Goal: Complete application form: Complete application form

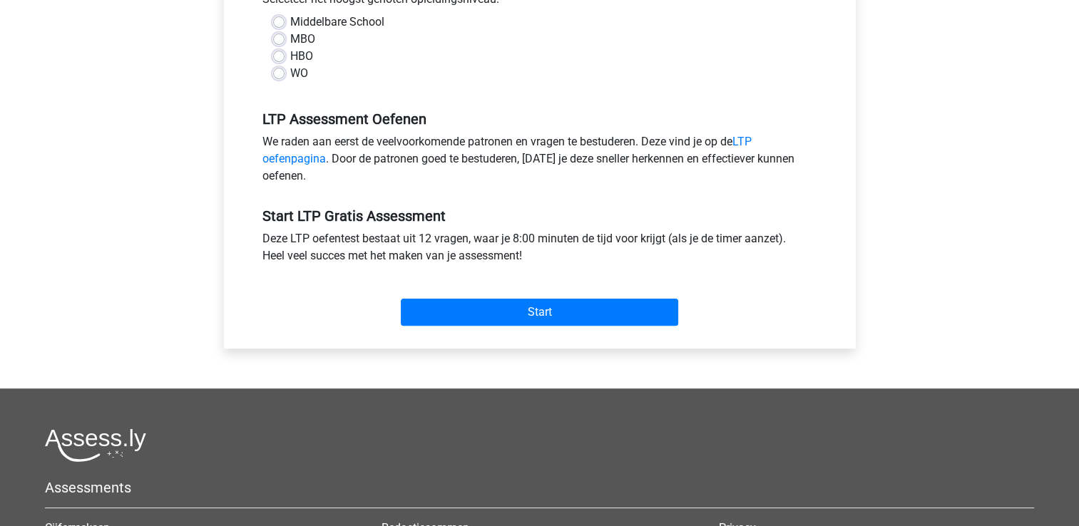
scroll to position [357, 0]
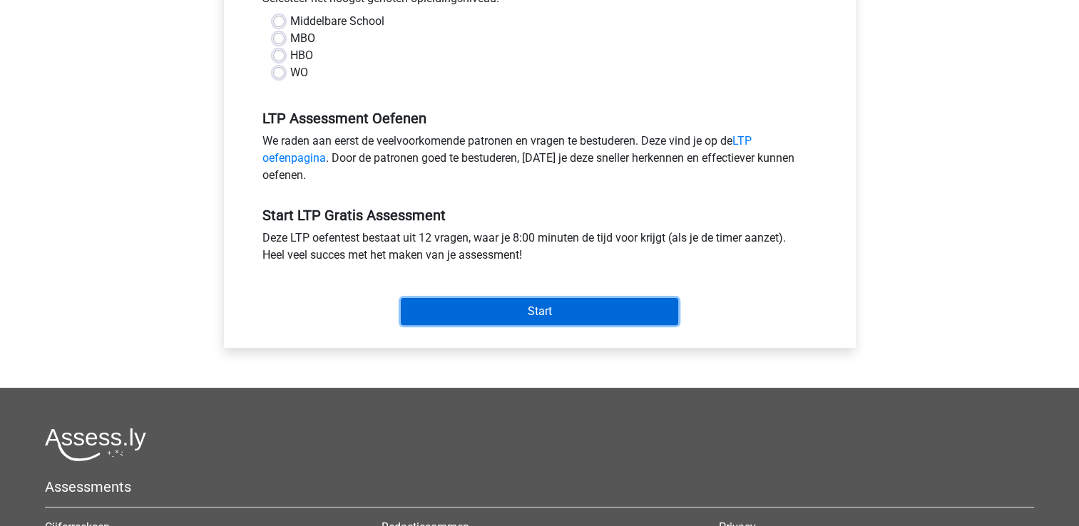
click at [495, 305] on input "Start" at bounding box center [539, 311] width 277 height 27
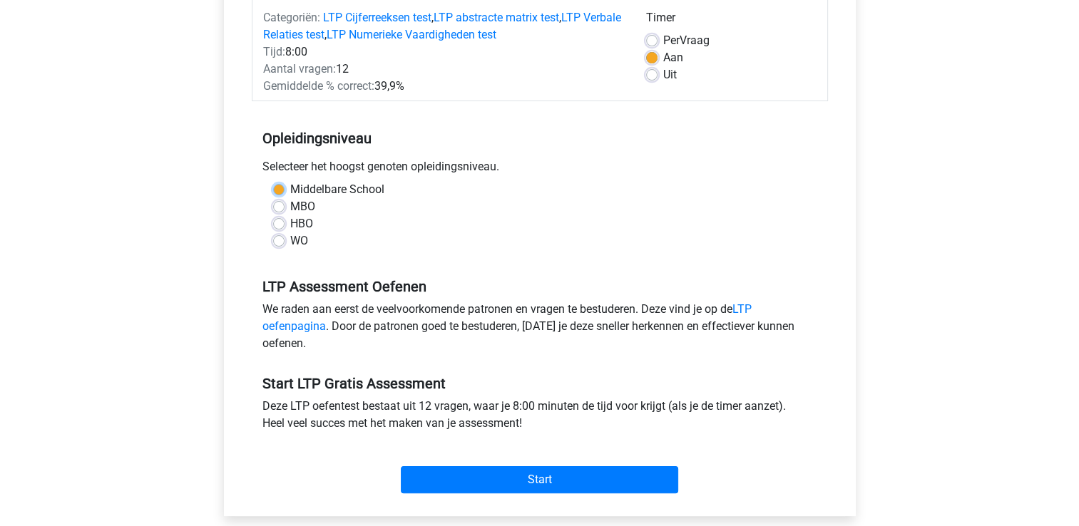
scroll to position [143, 0]
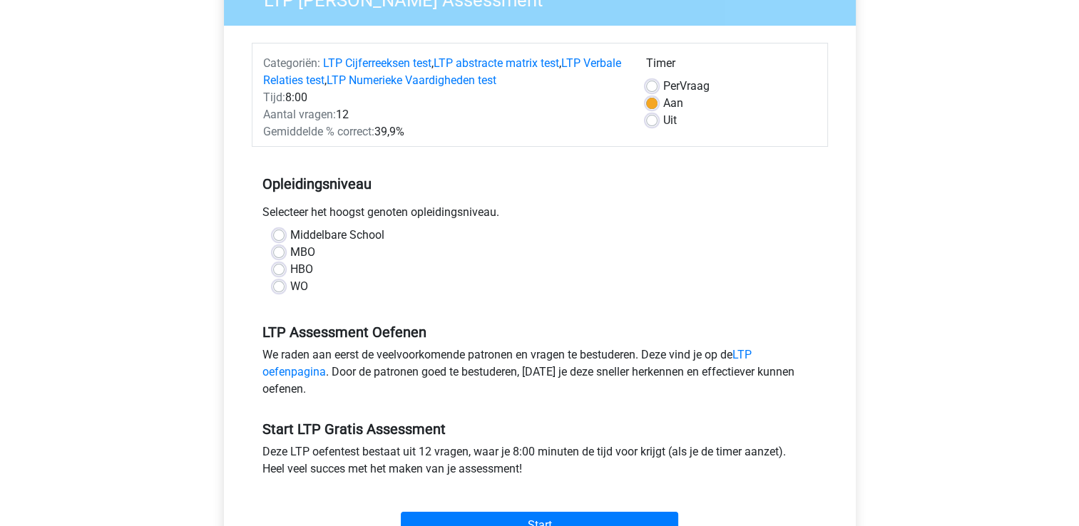
click at [516, 250] on div "MBO" at bounding box center [539, 252] width 533 height 17
click at [290, 272] on label "HBO" at bounding box center [301, 269] width 23 height 17
click at [283, 272] on input "HBO" at bounding box center [278, 268] width 11 height 14
radio input "true"
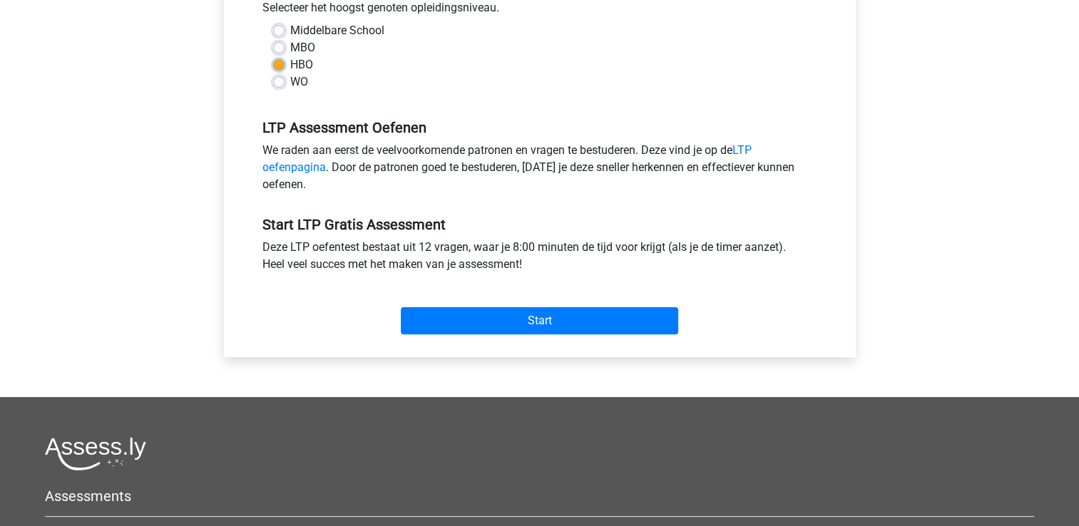
scroll to position [357, 0]
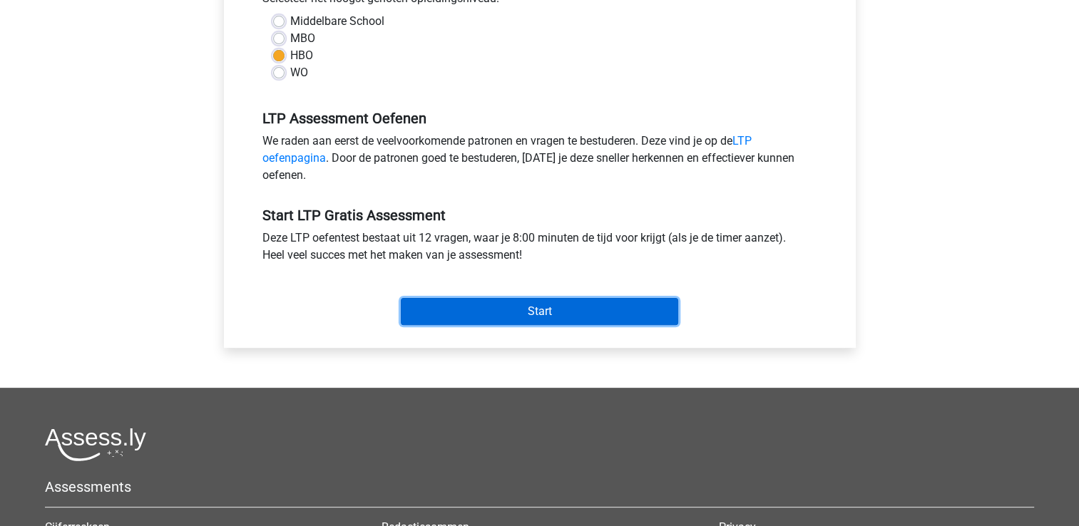
click at [536, 309] on input "Start" at bounding box center [539, 311] width 277 height 27
click at [549, 307] on input "Start" at bounding box center [539, 311] width 277 height 27
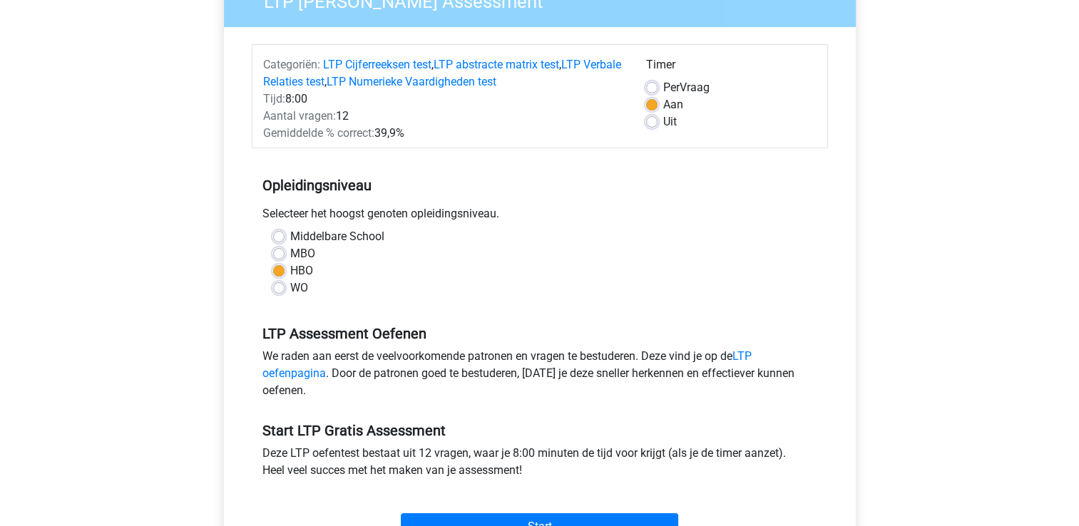
scroll to position [0, 0]
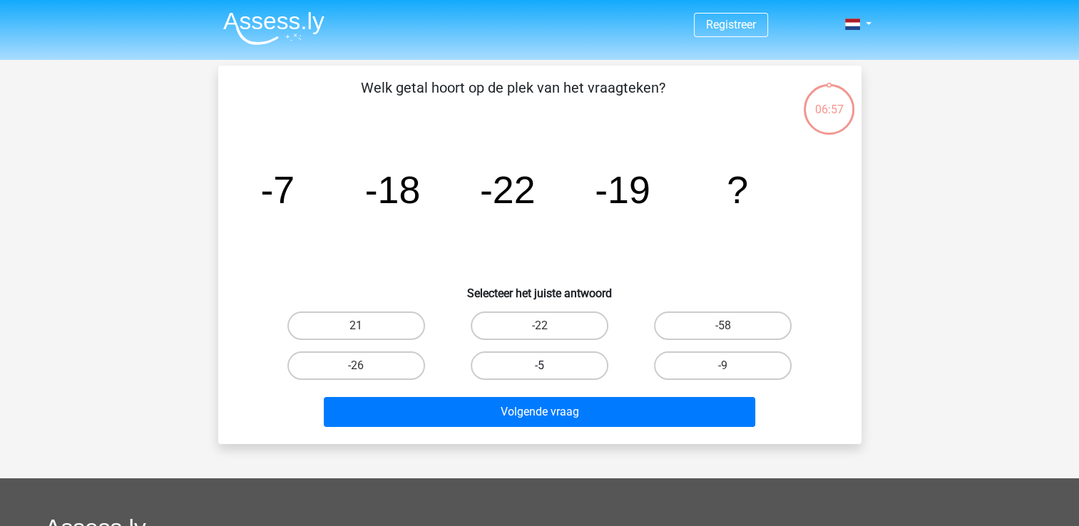
click at [527, 364] on label "-5" at bounding box center [540, 366] width 138 height 29
click at [539, 366] on input "-5" at bounding box center [543, 370] width 9 height 9
radio input "true"
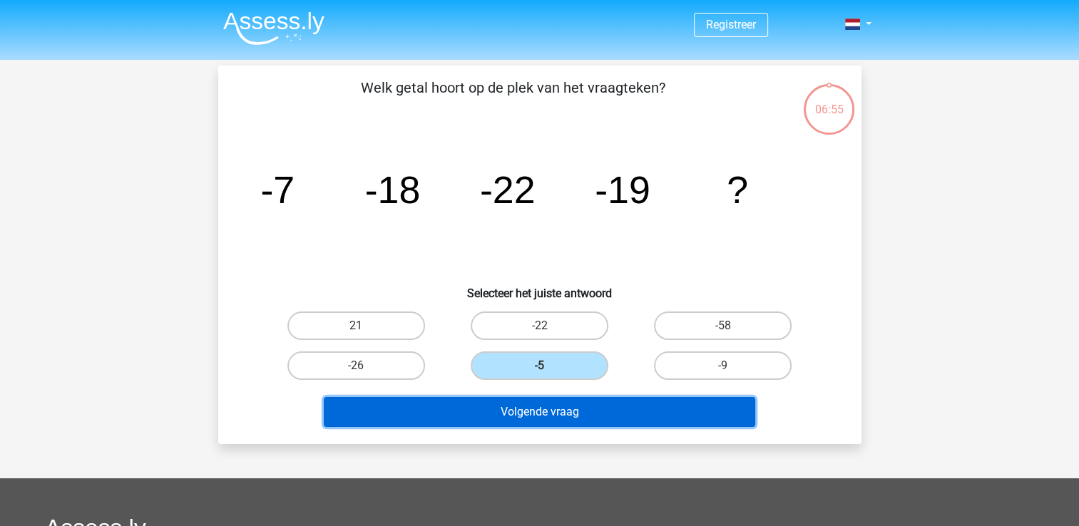
click at [548, 417] on button "Volgende vraag" at bounding box center [539, 412] width 431 height 30
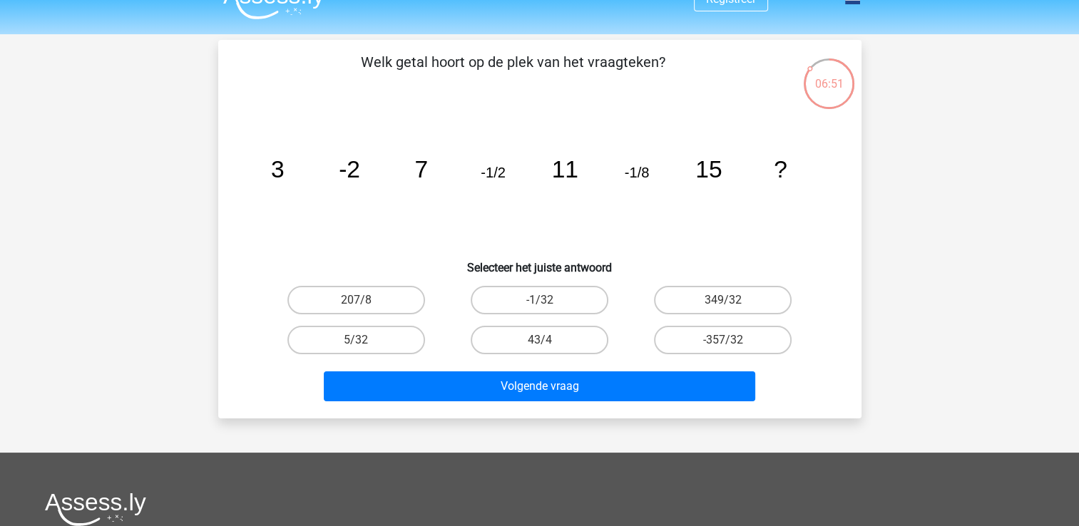
scroll to position [71, 0]
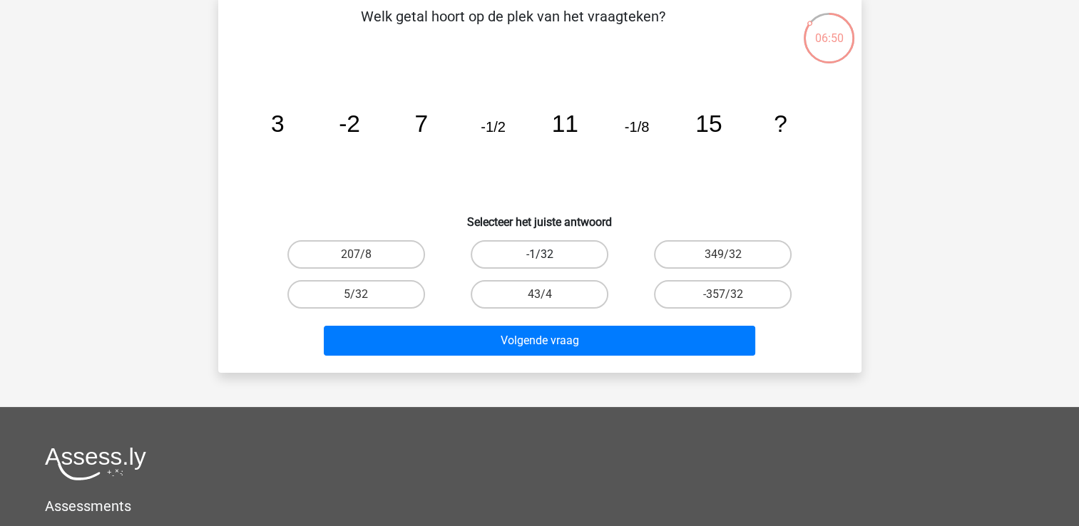
click at [551, 253] on label "-1/32" at bounding box center [540, 254] width 138 height 29
click at [548, 255] on input "-1/32" at bounding box center [543, 259] width 9 height 9
radio input "true"
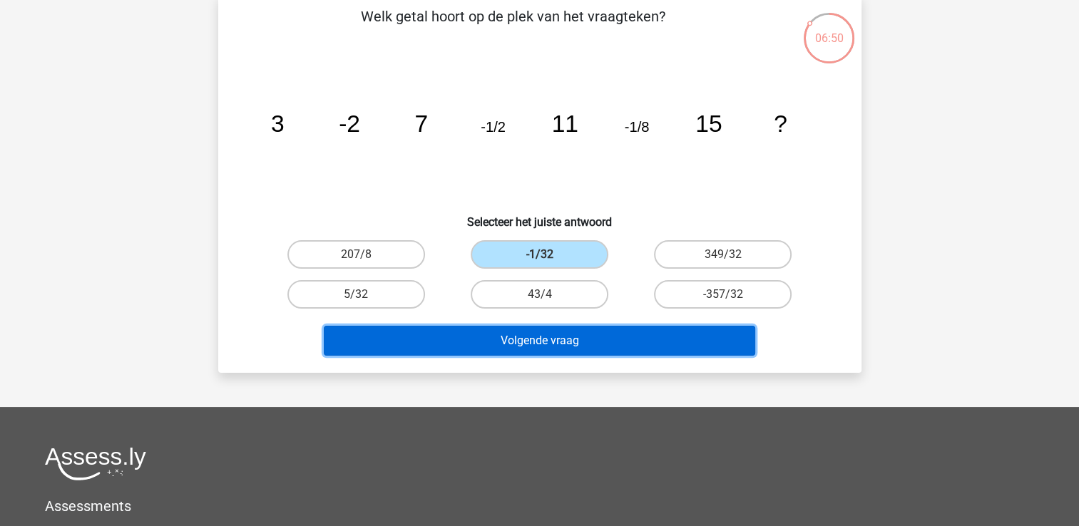
click at [545, 345] on button "Volgende vraag" at bounding box center [539, 341] width 431 height 30
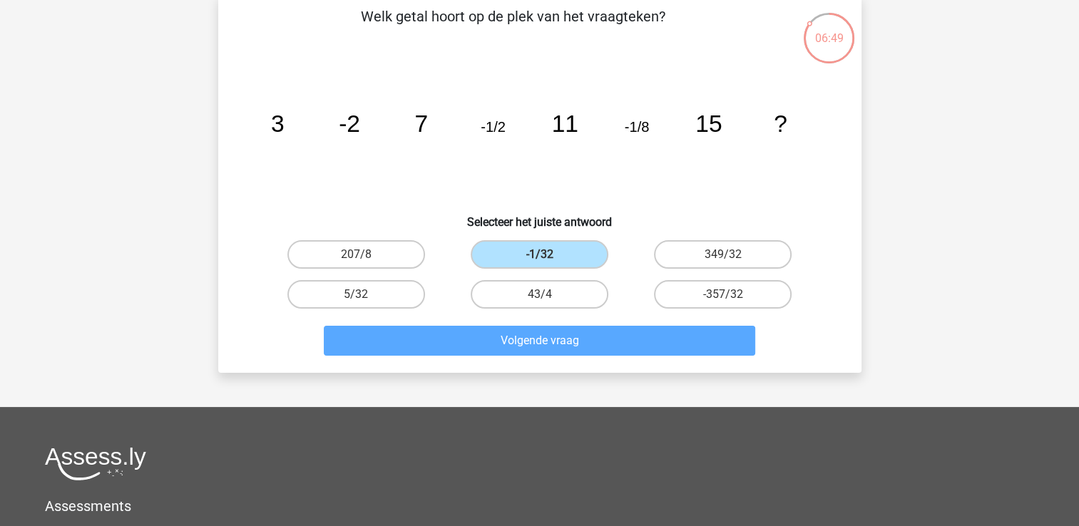
scroll to position [66, 0]
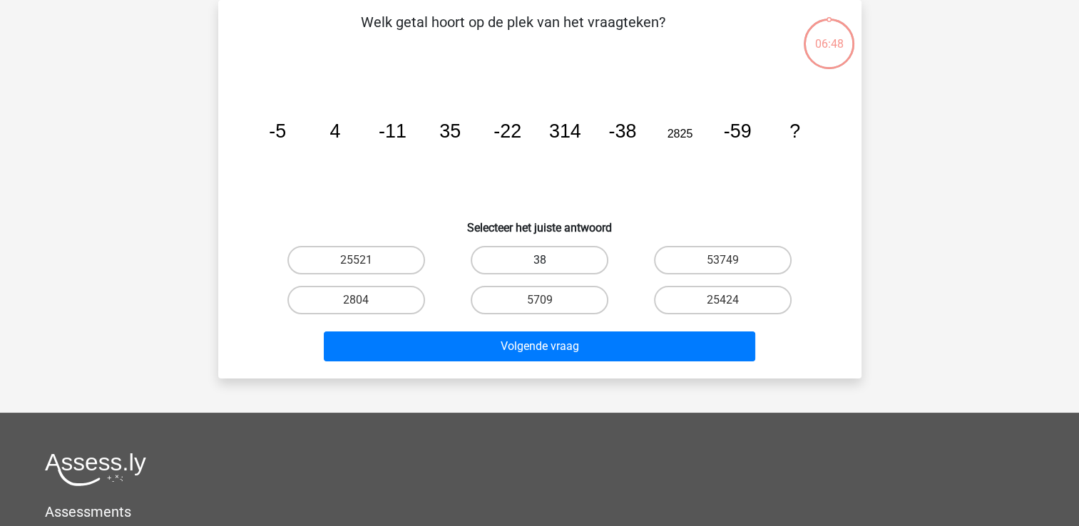
click at [540, 259] on label "38" at bounding box center [540, 260] width 138 height 29
click at [540, 260] on input "38" at bounding box center [543, 264] width 9 height 9
radio input "true"
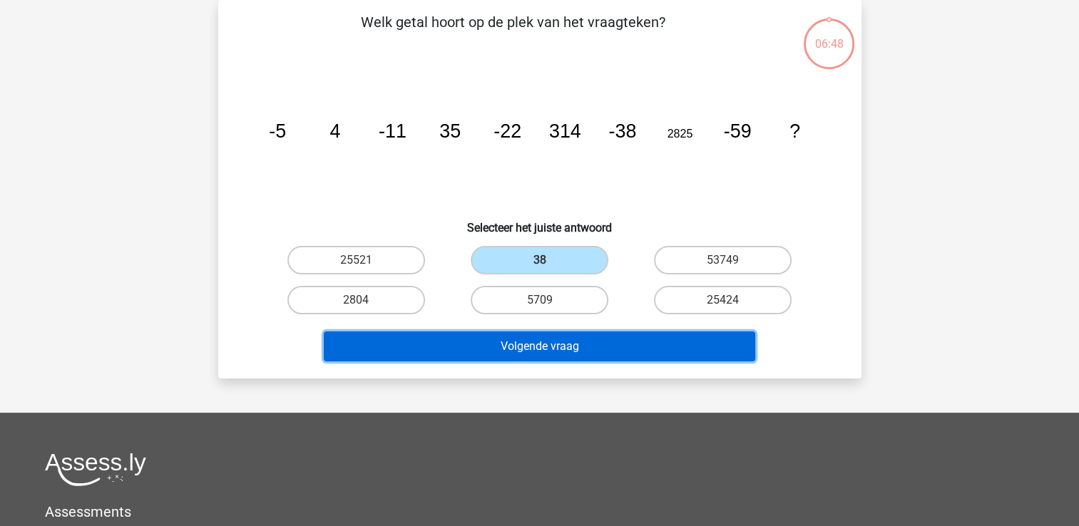
click at [564, 347] on button "Volgende vraag" at bounding box center [539, 347] width 431 height 30
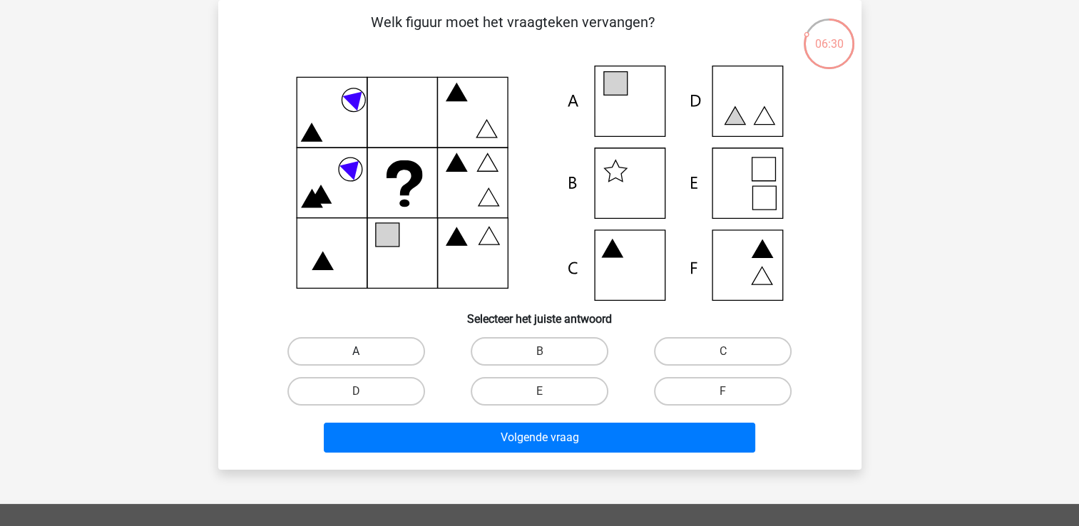
click at [398, 356] on label "A" at bounding box center [356, 351] width 138 height 29
click at [365, 356] on input "A" at bounding box center [360, 356] width 9 height 9
radio input "true"
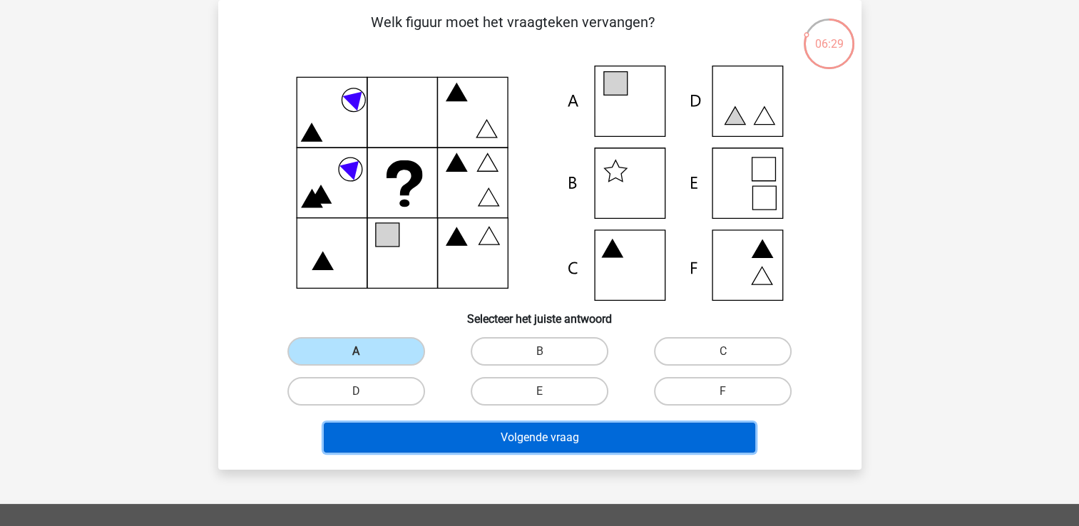
click at [541, 445] on button "Volgende vraag" at bounding box center [539, 438] width 431 height 30
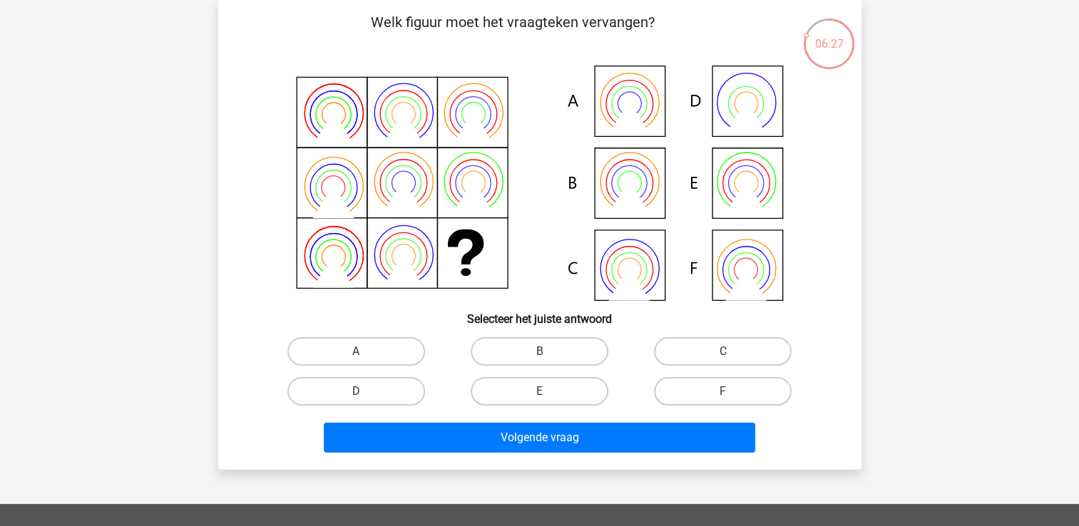
click at [541, 355] on input "B" at bounding box center [543, 356] width 9 height 9
radio input "true"
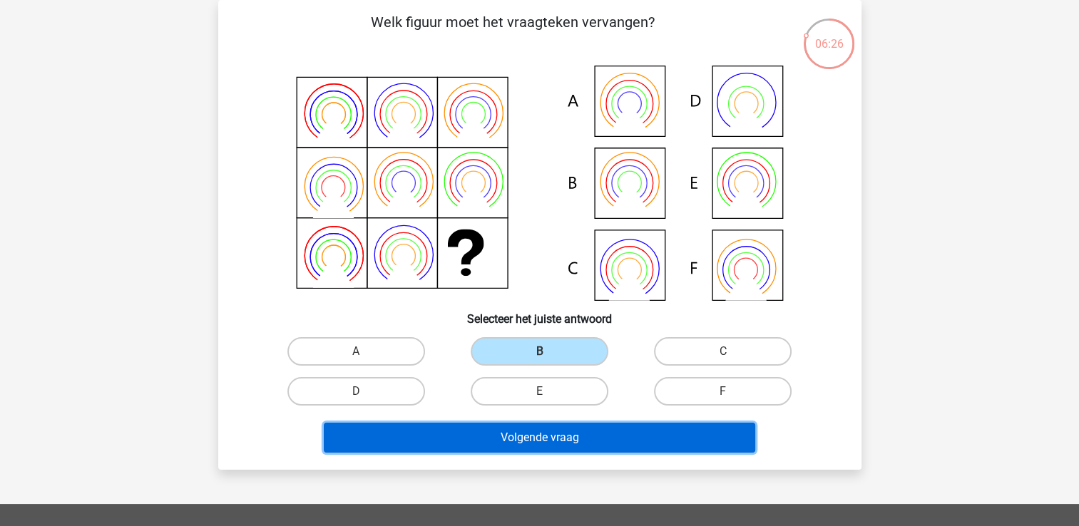
click at [567, 430] on button "Volgende vraag" at bounding box center [539, 438] width 431 height 30
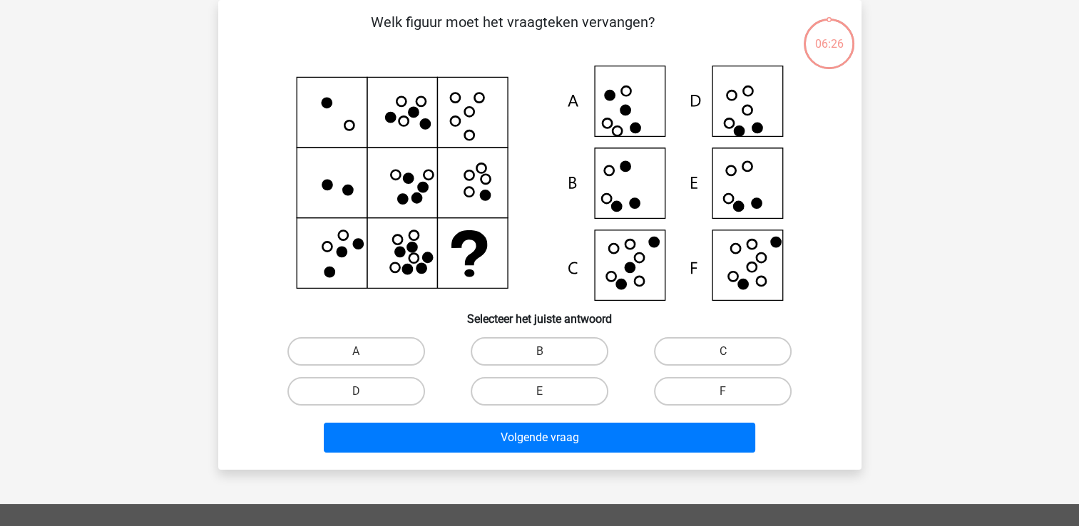
click at [542, 354] on input "B" at bounding box center [543, 356] width 9 height 9
radio input "true"
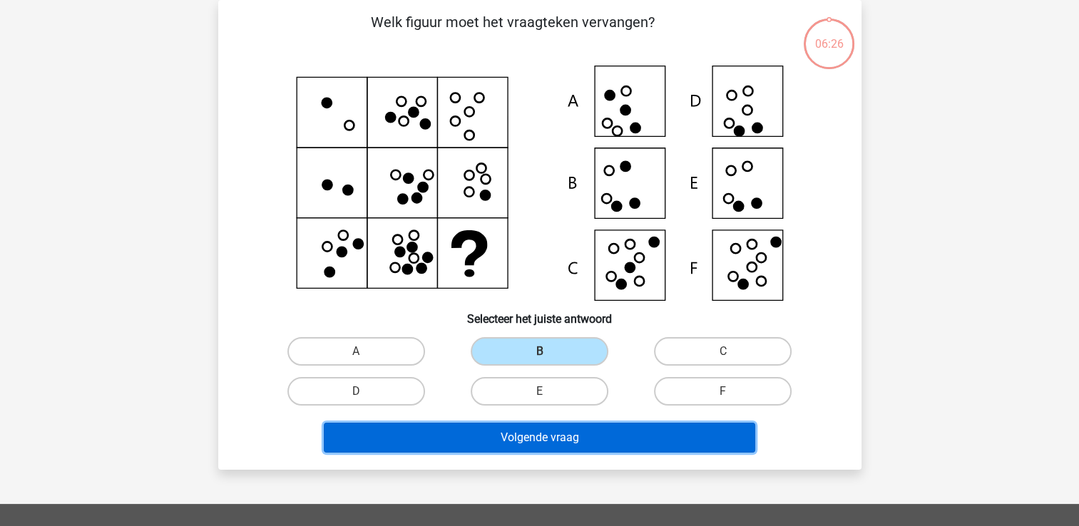
click at [560, 449] on button "Volgende vraag" at bounding box center [539, 438] width 431 height 30
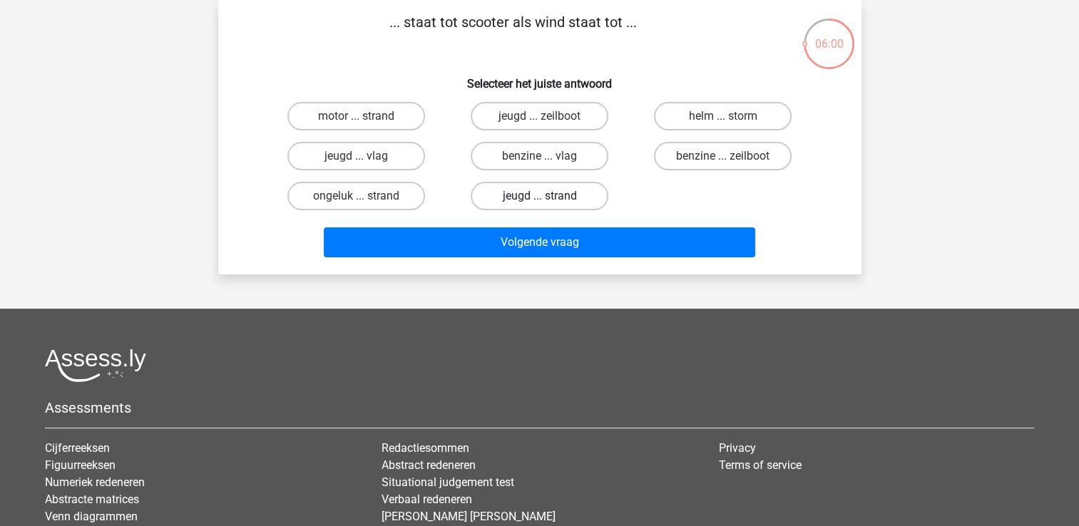
click at [554, 195] on label "jeugd ... strand" at bounding box center [540, 196] width 138 height 29
click at [548, 196] on input "jeugd ... strand" at bounding box center [543, 200] width 9 height 9
radio input "true"
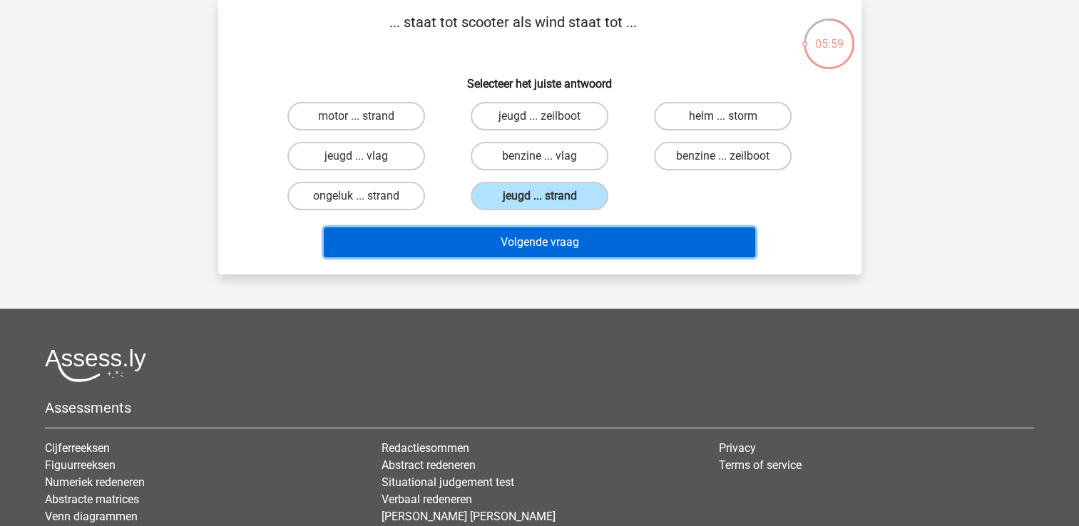
click at [576, 247] on button "Volgende vraag" at bounding box center [539, 242] width 431 height 30
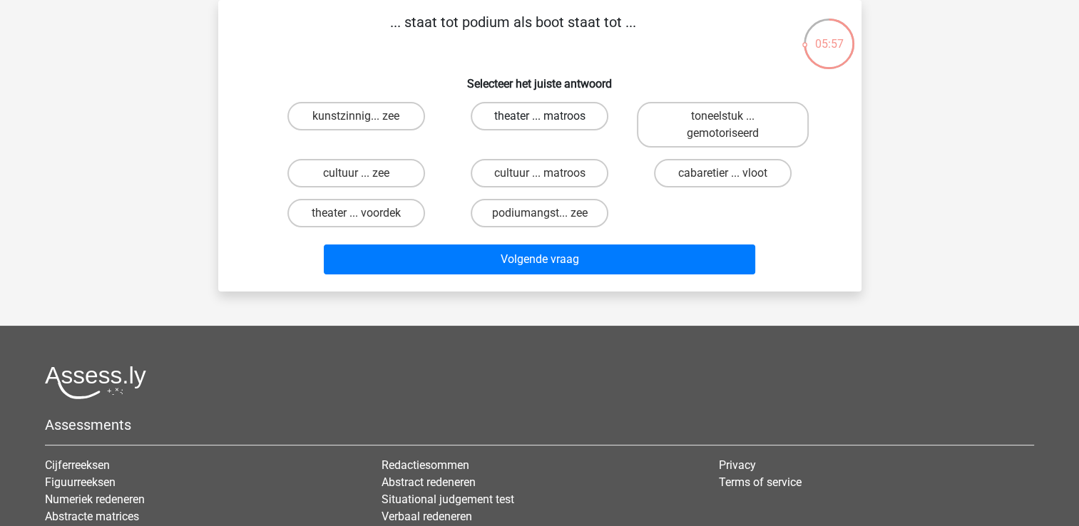
click at [531, 119] on label "theater ... matroos" at bounding box center [540, 116] width 138 height 29
click at [539, 119] on input "theater ... matroos" at bounding box center [543, 120] width 9 height 9
radio input "true"
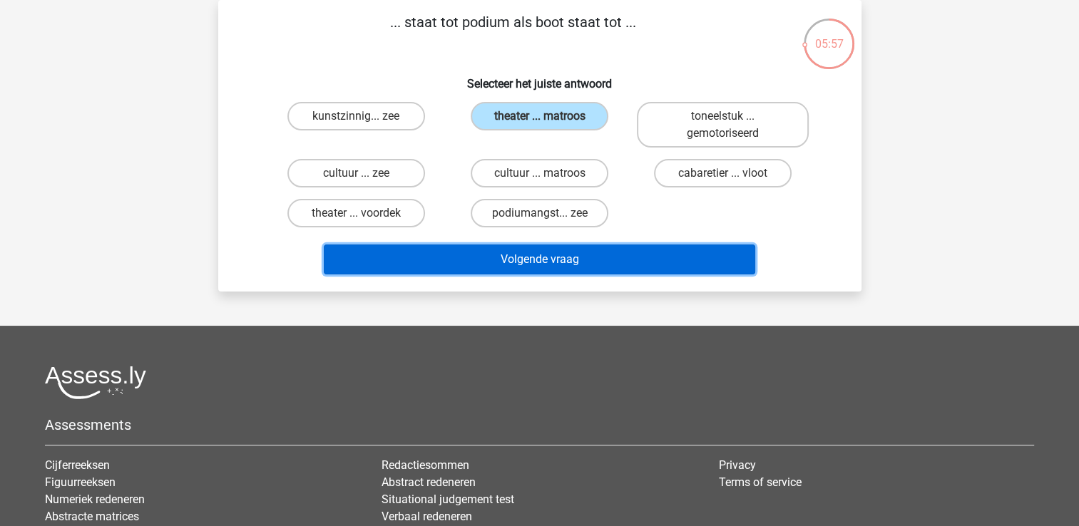
click at [590, 263] on button "Volgende vraag" at bounding box center [539, 260] width 431 height 30
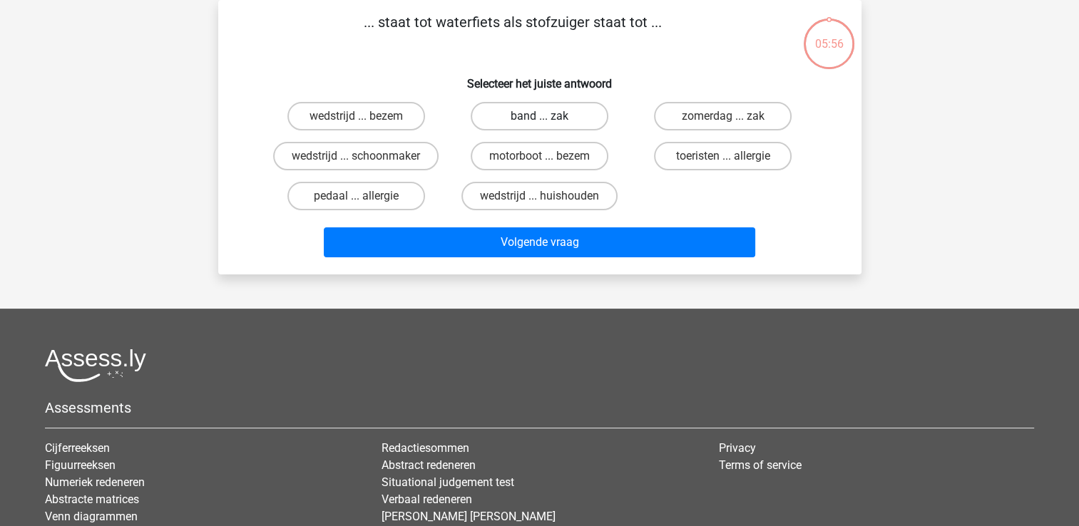
click at [548, 114] on label "band ... zak" at bounding box center [540, 116] width 138 height 29
click at [548, 116] on input "band ... zak" at bounding box center [543, 120] width 9 height 9
radio input "true"
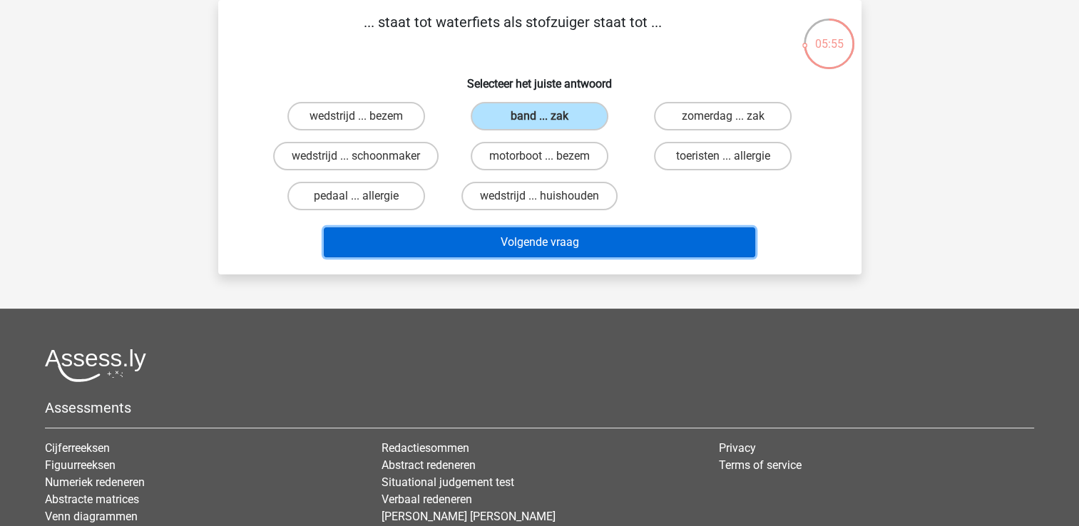
click at [548, 248] on button "Volgende vraag" at bounding box center [539, 242] width 431 height 30
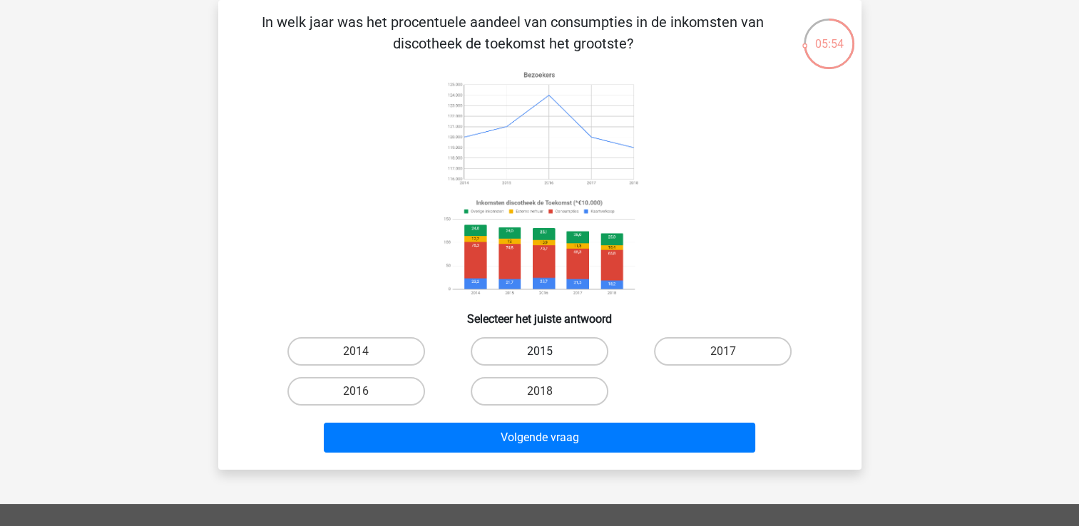
click at [563, 353] on label "2015" at bounding box center [540, 351] width 138 height 29
click at [548, 353] on input "2015" at bounding box center [543, 356] width 9 height 9
radio input "true"
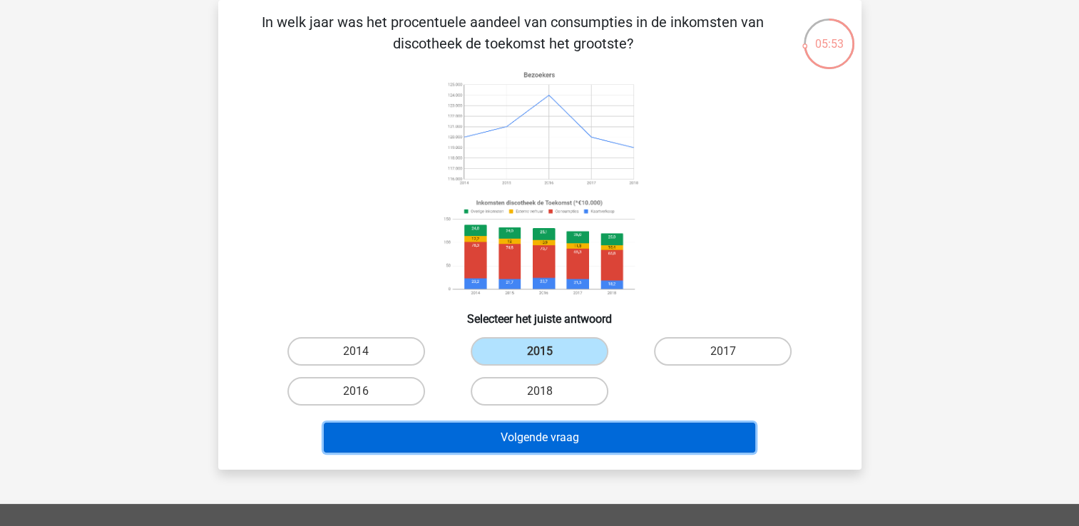
click at [564, 429] on button "Volgende vraag" at bounding box center [539, 438] width 431 height 30
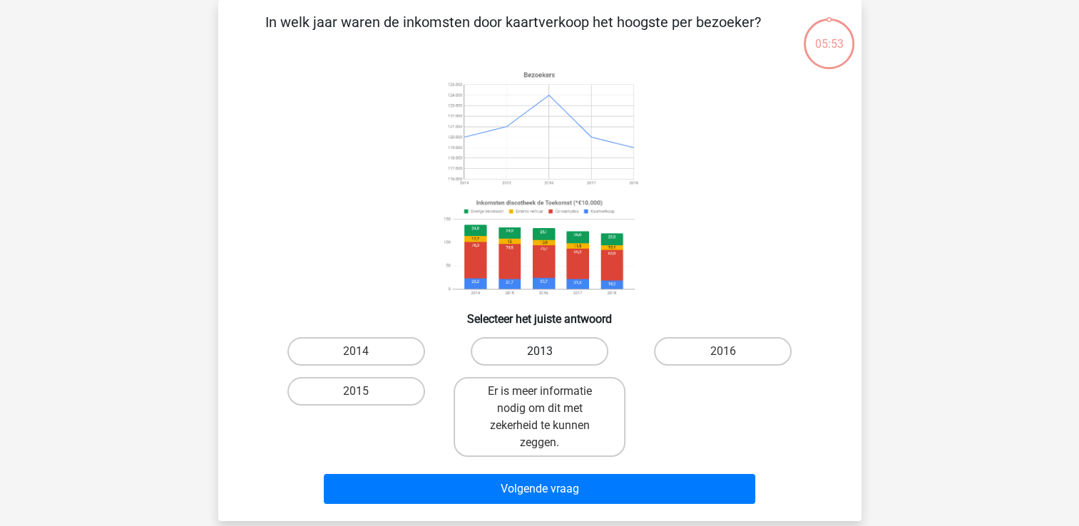
click at [555, 352] on label "2013" at bounding box center [540, 351] width 138 height 29
click at [548, 352] on input "2013" at bounding box center [543, 356] width 9 height 9
radio input "true"
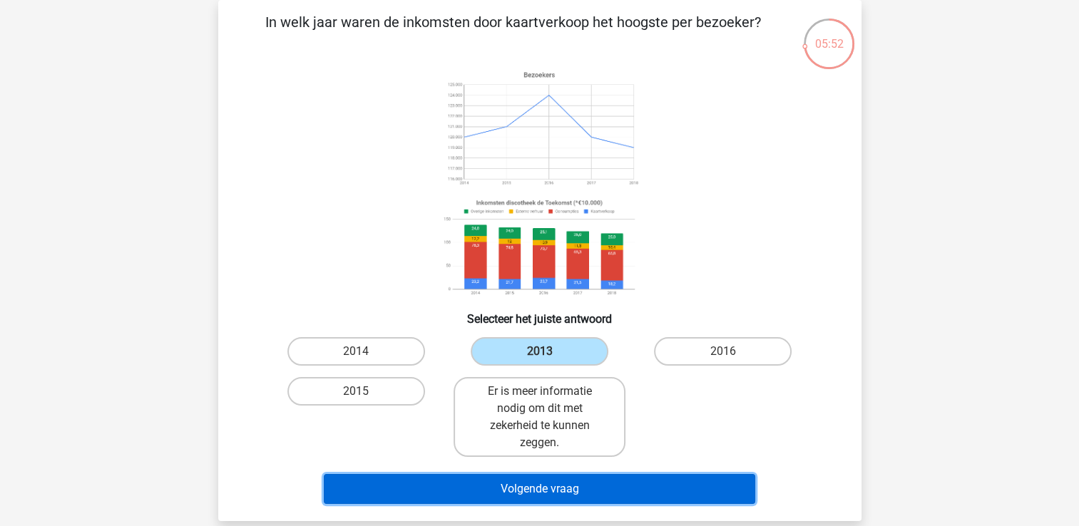
click at [568, 498] on button "Volgende vraag" at bounding box center [539, 489] width 431 height 30
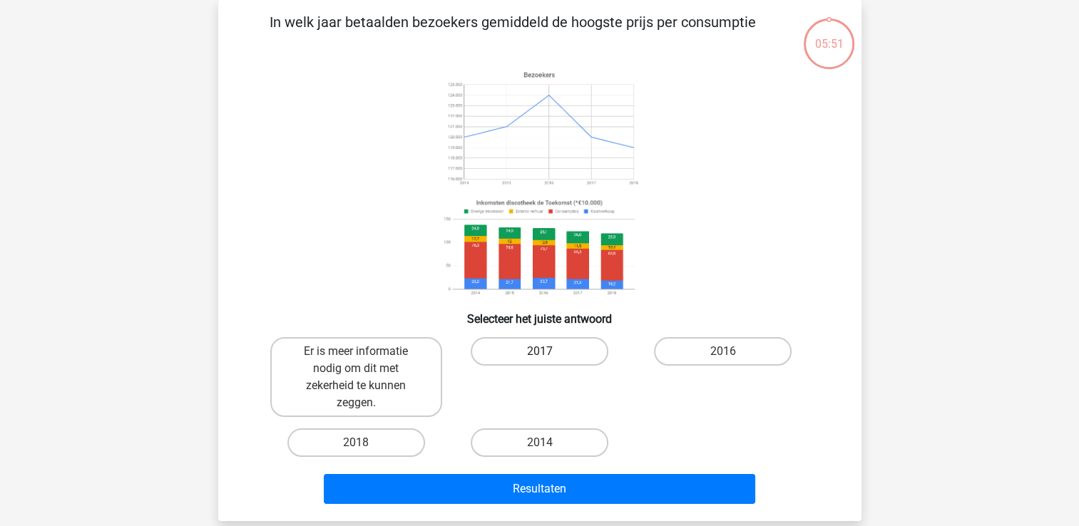
click at [531, 344] on label "2017" at bounding box center [540, 351] width 138 height 29
click at [539, 352] on input "2017" at bounding box center [543, 356] width 9 height 9
radio input "true"
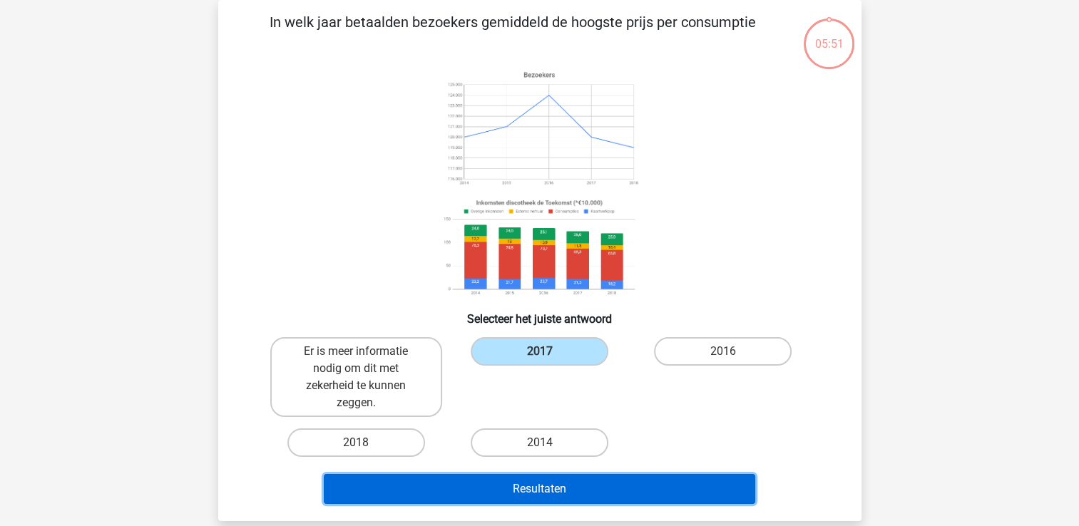
click at [565, 492] on button "Resultaten" at bounding box center [539, 489] width 431 height 30
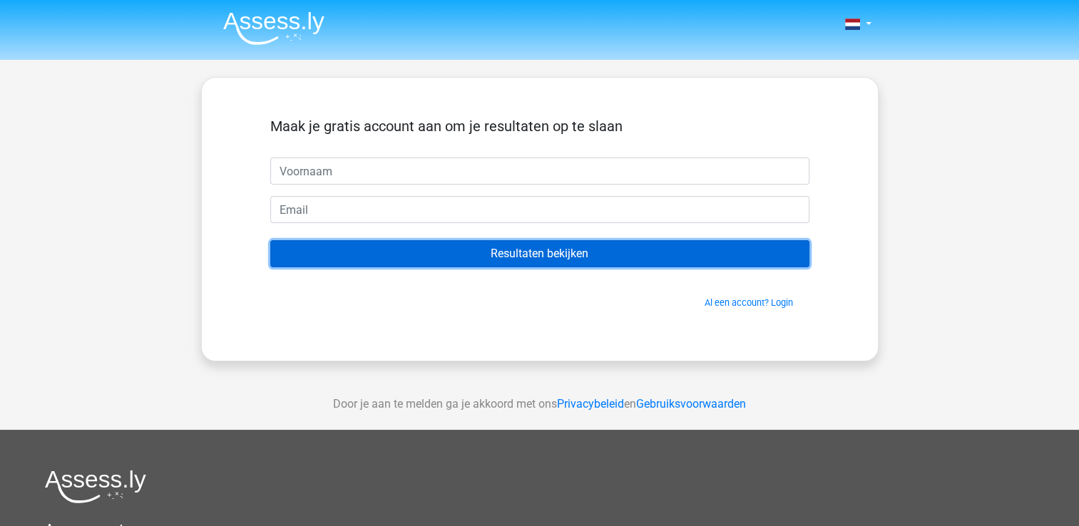
click at [573, 243] on input "Resultaten bekijken" at bounding box center [539, 253] width 539 height 27
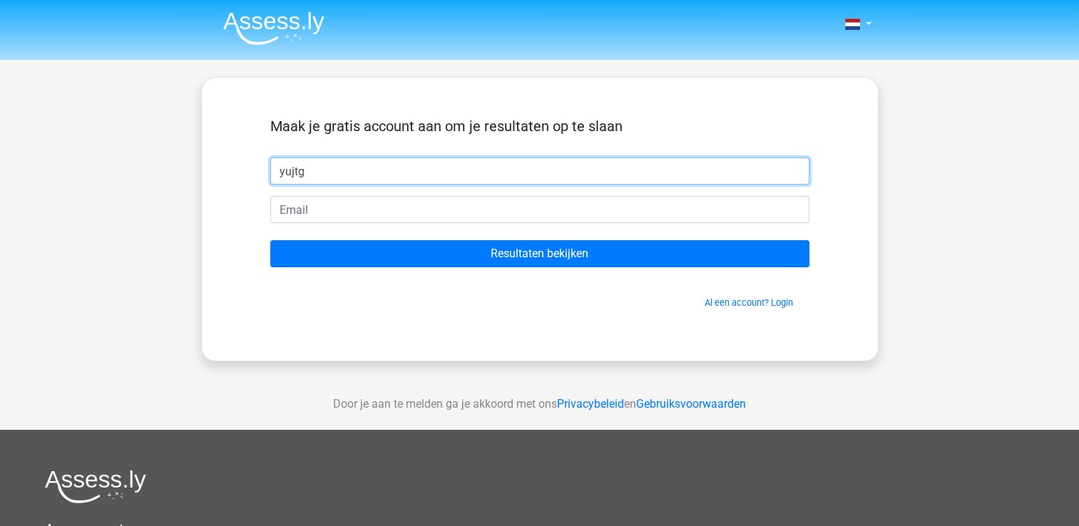
type input "yujtg"
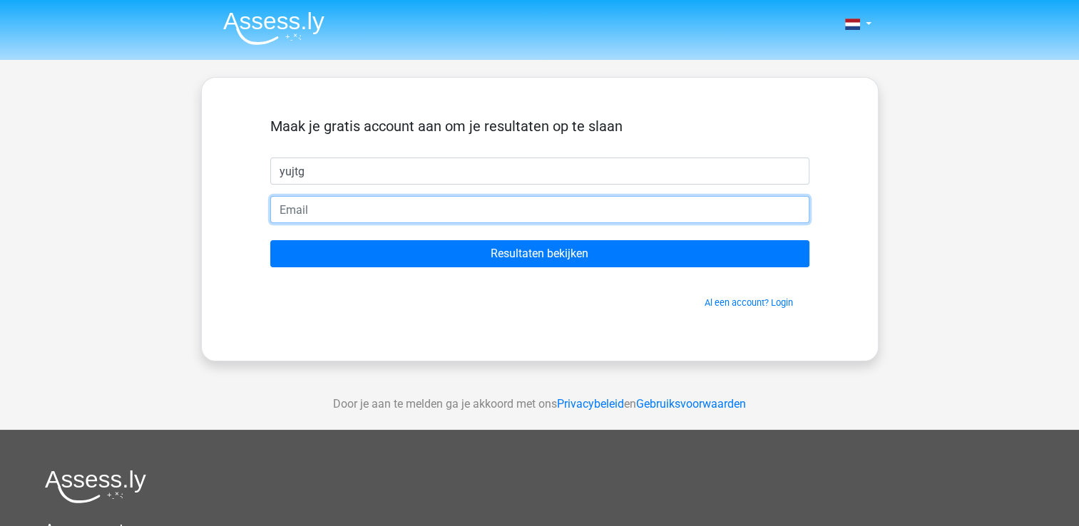
click at [441, 208] on input "email" at bounding box center [539, 209] width 539 height 27
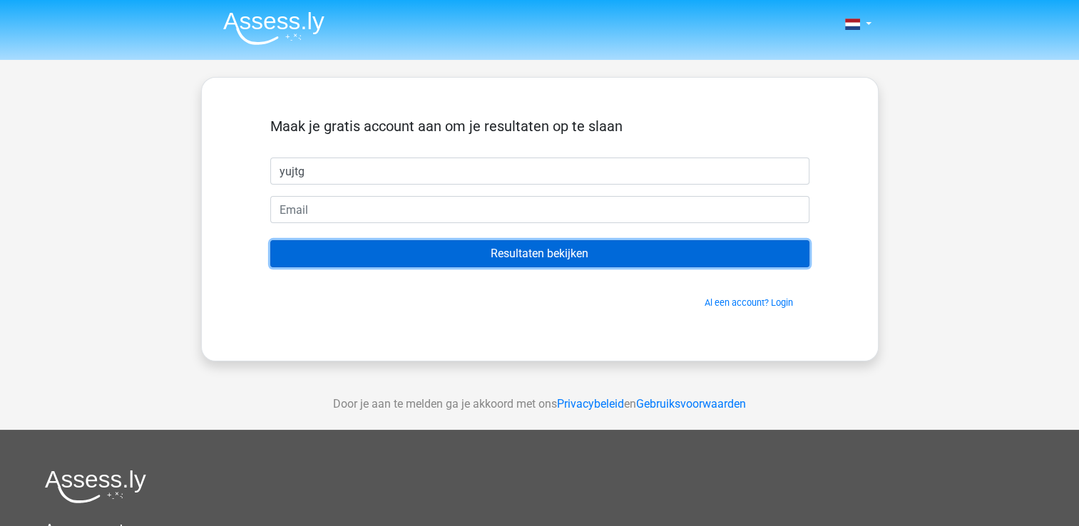
click at [573, 252] on input "Resultaten bekijken" at bounding box center [539, 253] width 539 height 27
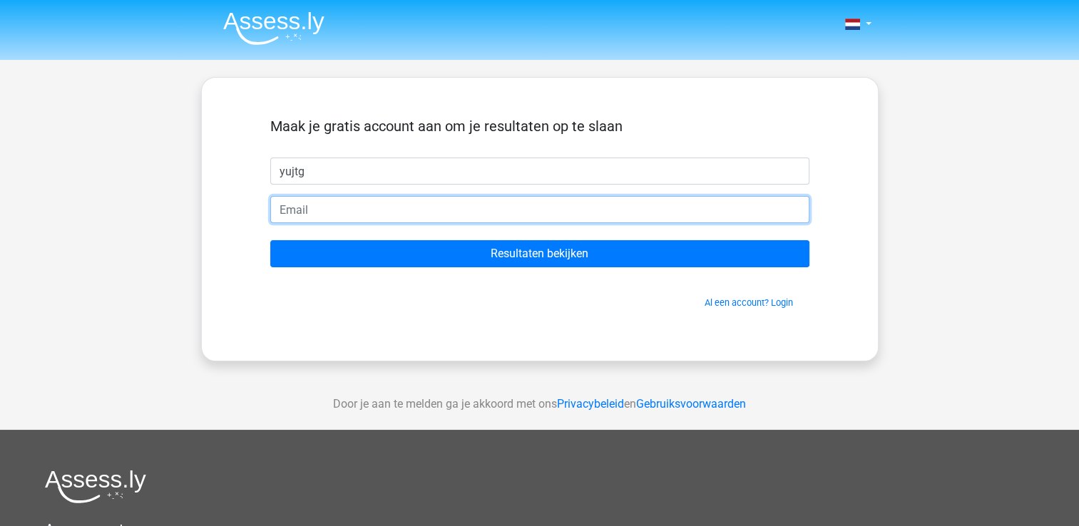
click at [369, 215] on input "email" at bounding box center [539, 209] width 539 height 27
